Goal: Task Accomplishment & Management: Use online tool/utility

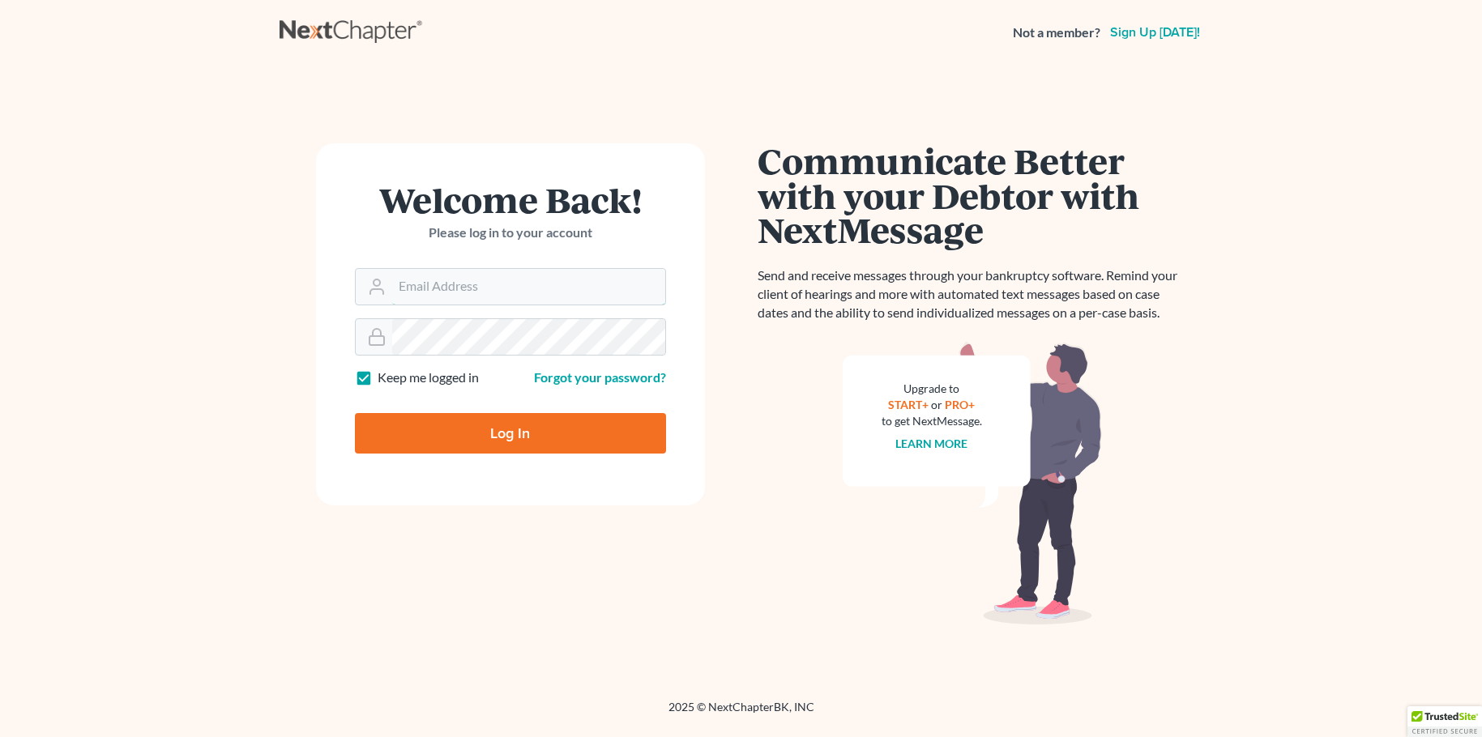
type input "[PERSON_NAME][EMAIL_ADDRESS][DOMAIN_NAME]"
click at [465, 427] on input "Log In" at bounding box center [510, 433] width 311 height 41
type input "Thinking..."
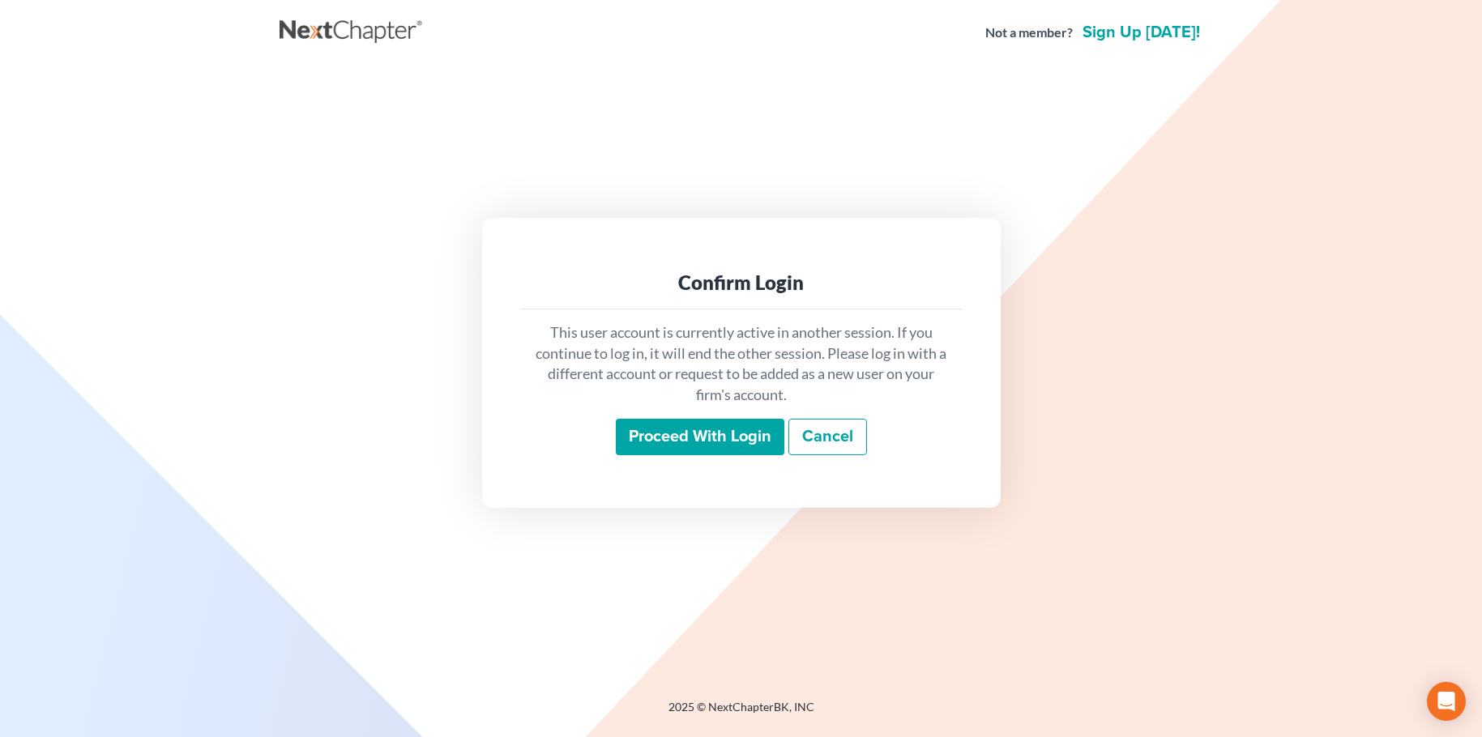
click at [667, 431] on input "Proceed with login" at bounding box center [700, 437] width 168 height 37
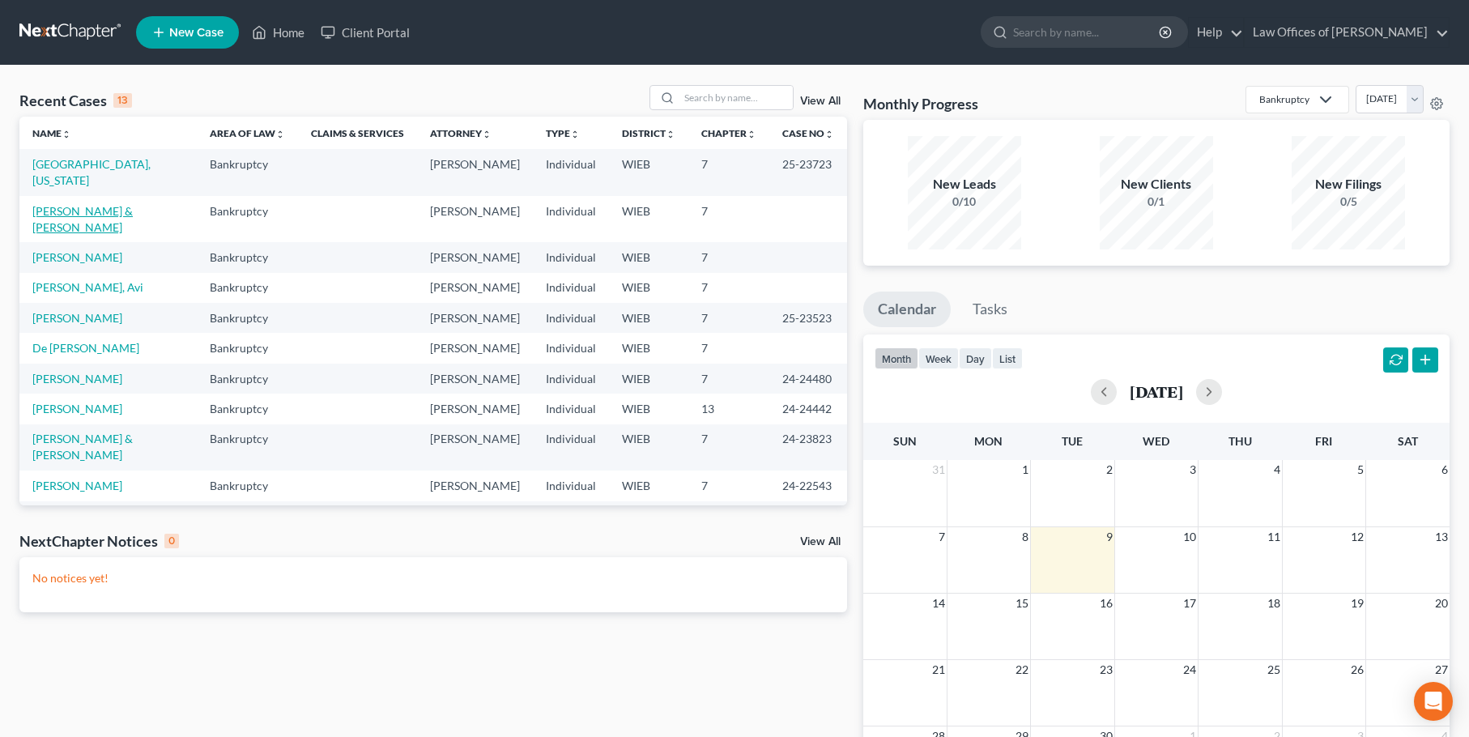
click at [55, 204] on link "[PERSON_NAME] & [PERSON_NAME]" at bounding box center [82, 219] width 100 height 30
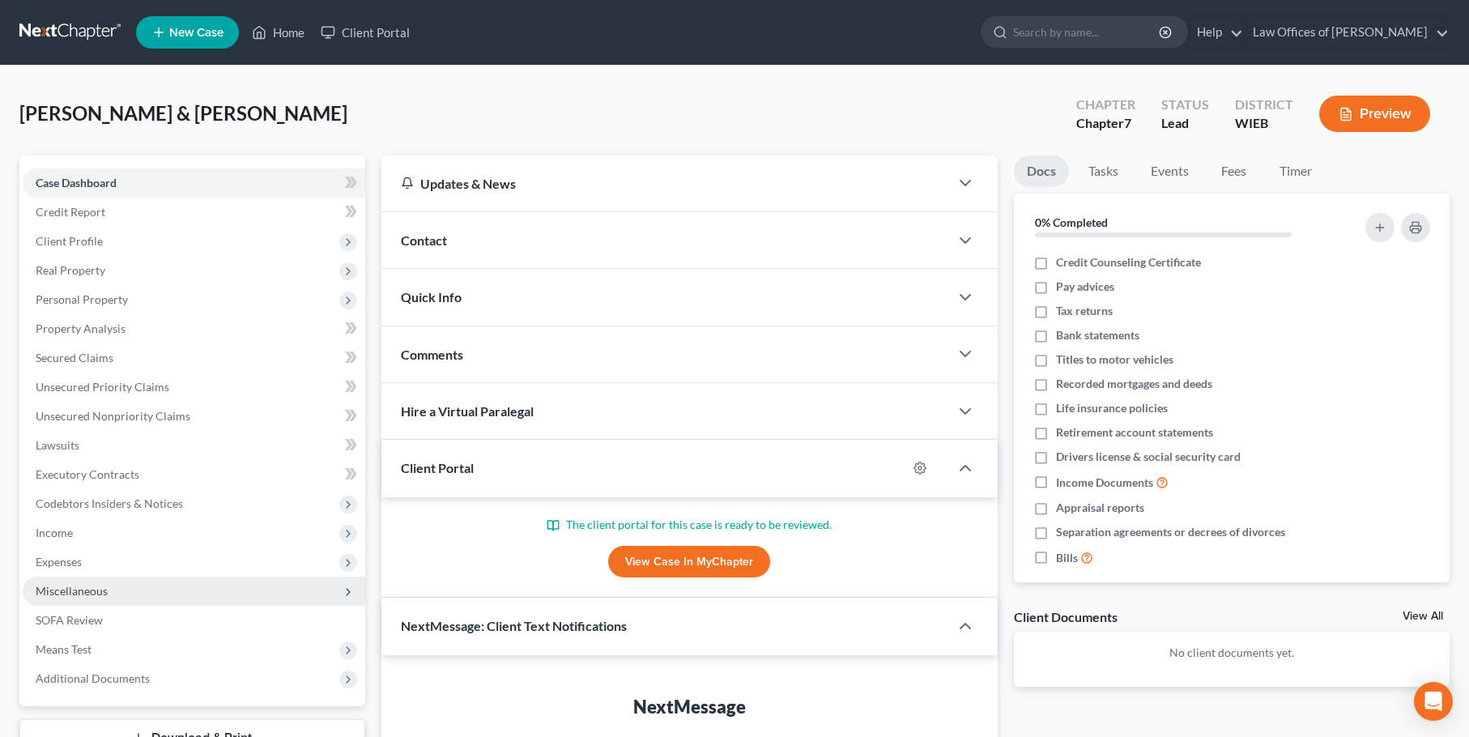
scroll to position [153, 0]
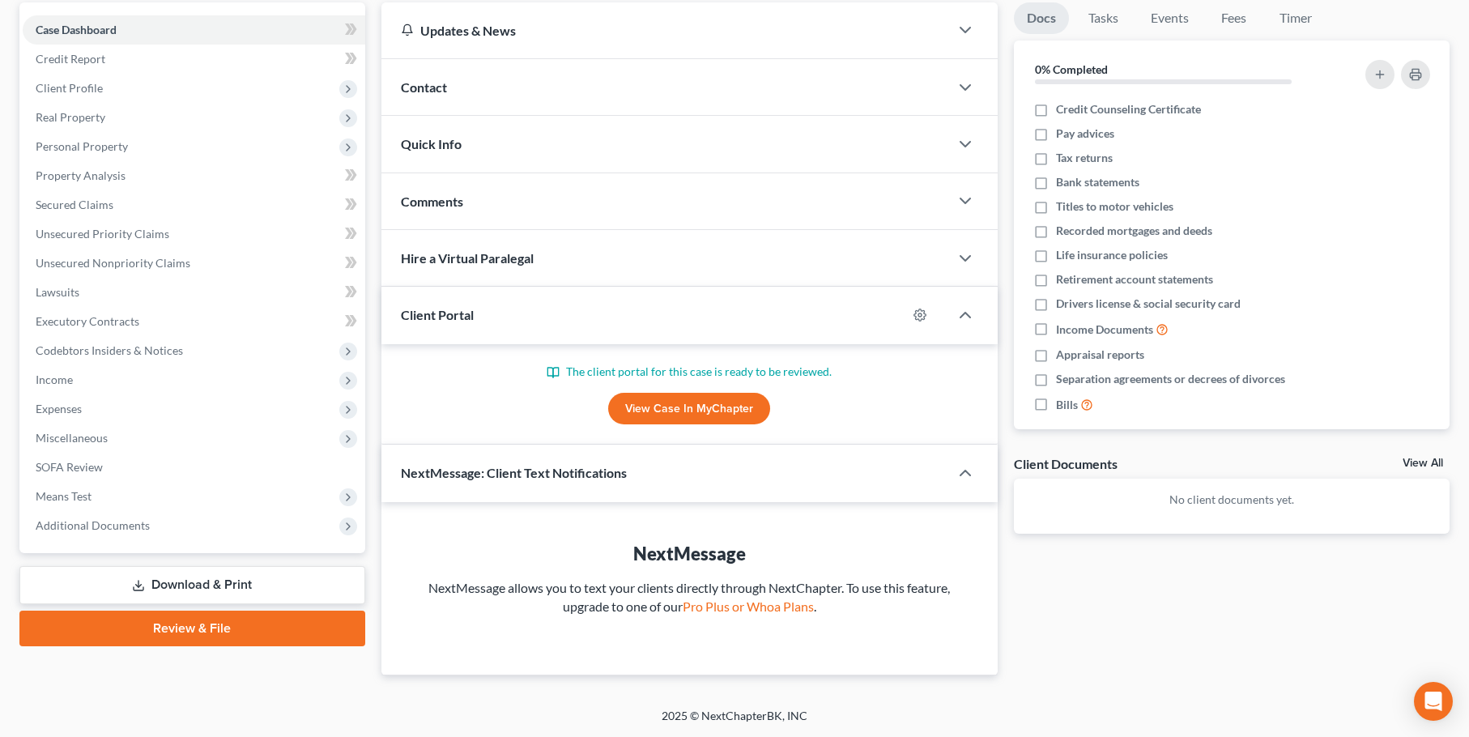
click at [650, 409] on link "View Case in MyChapter" at bounding box center [689, 409] width 162 height 32
